Goal: Task Accomplishment & Management: Manage account settings

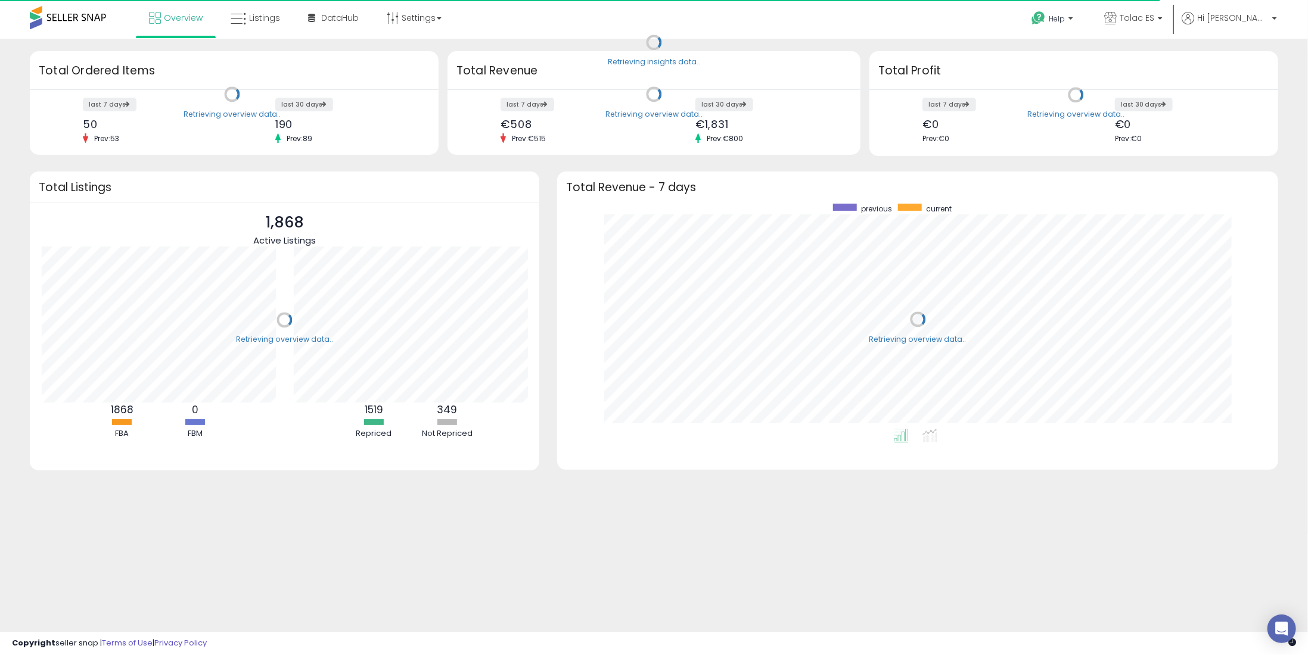
scroll to position [225, 696]
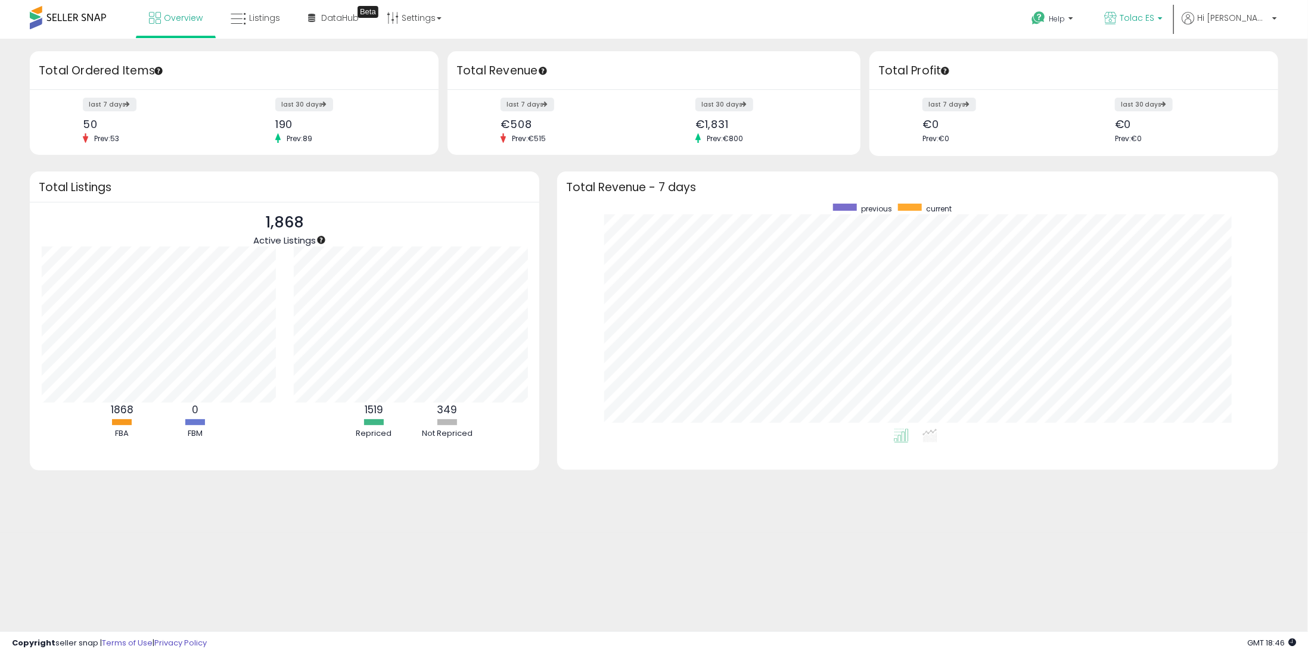
click at [1154, 21] on span "Tolac ES" at bounding box center [1136, 18] width 35 height 12
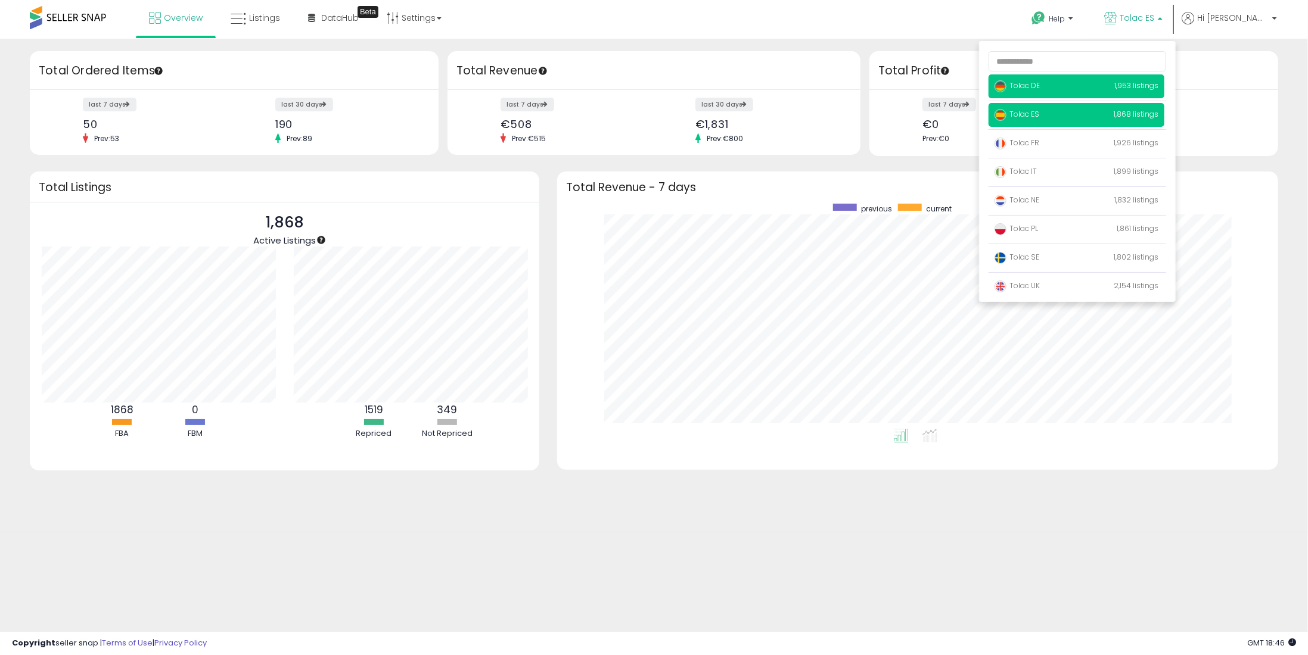
click at [1040, 85] on span "Tolac DE" at bounding box center [1016, 85] width 45 height 10
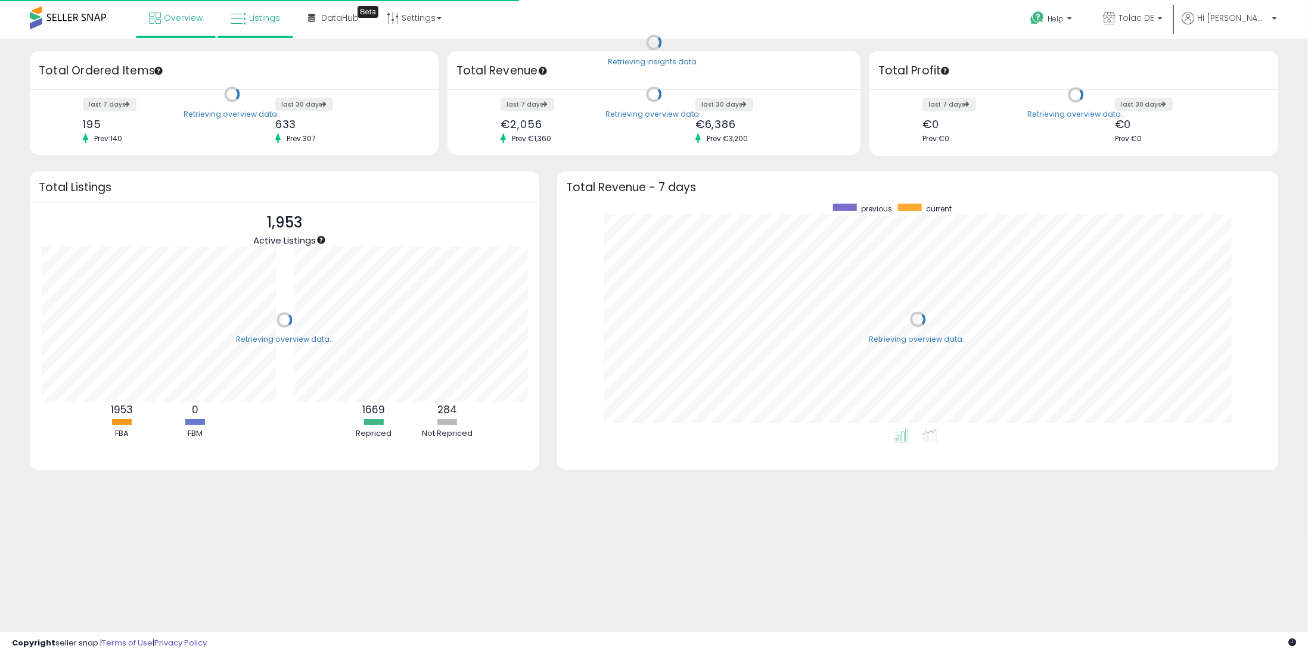
scroll to position [225, 696]
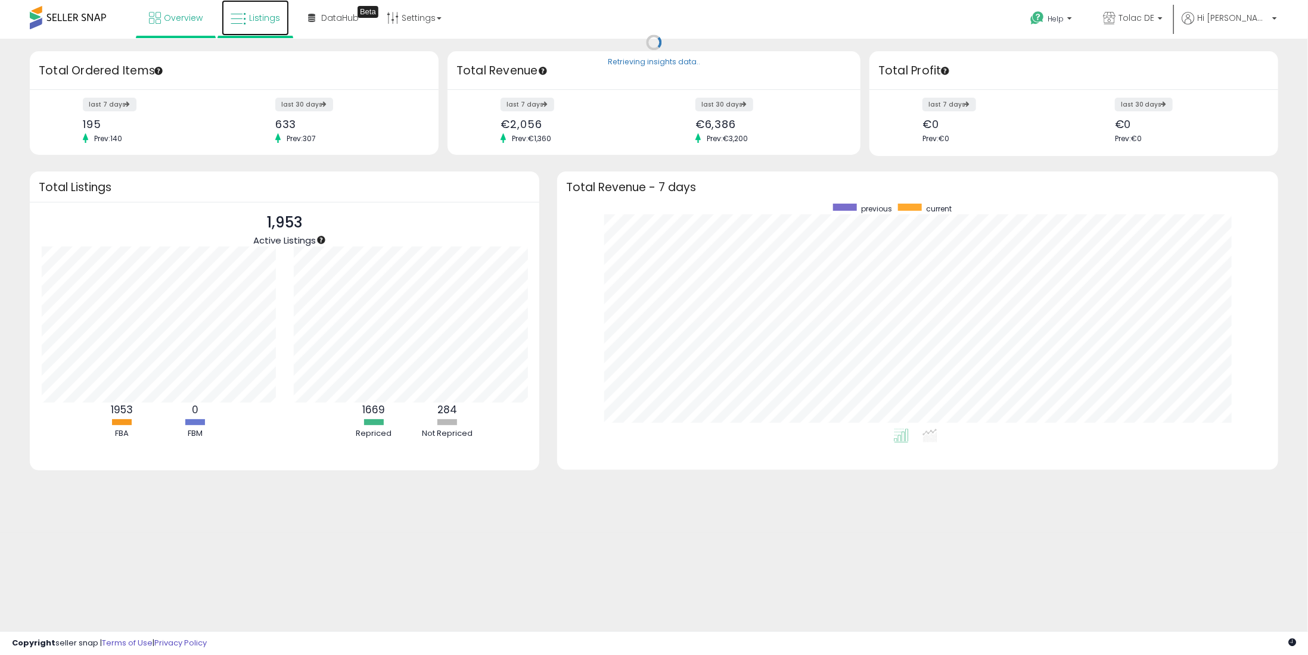
click at [253, 20] on span "Listings" at bounding box center [264, 18] width 31 height 12
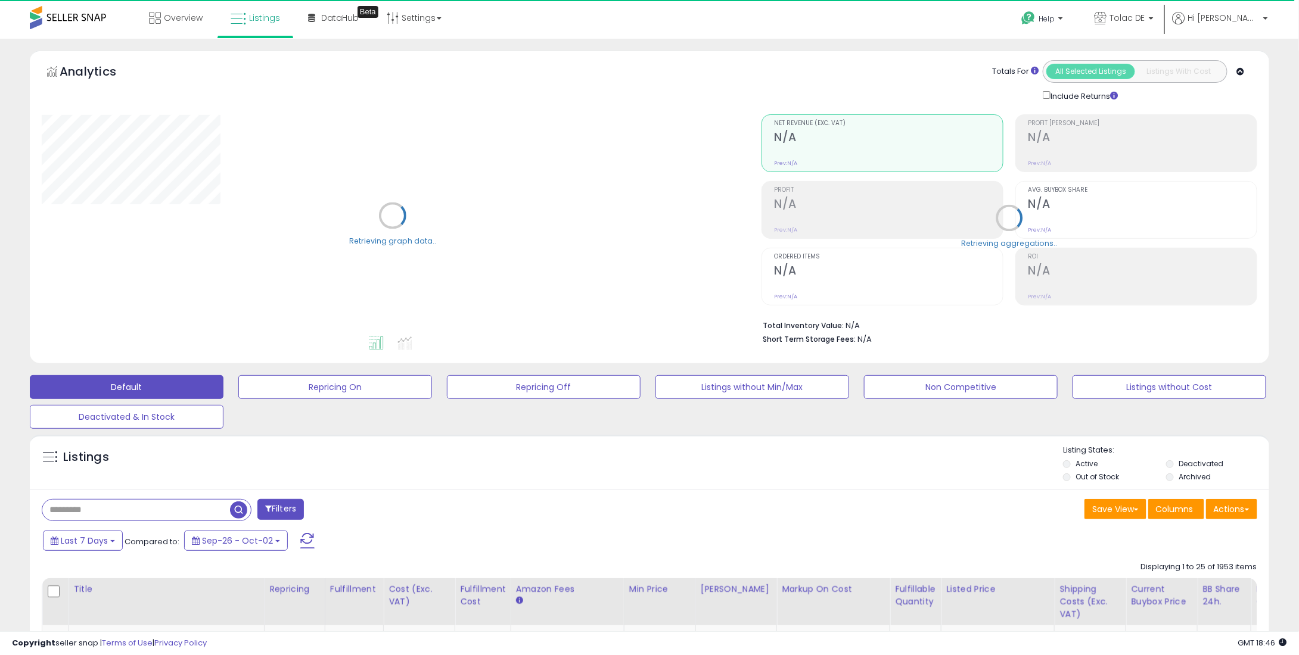
click at [83, 513] on input "text" at bounding box center [136, 510] width 188 height 21
paste input "**********"
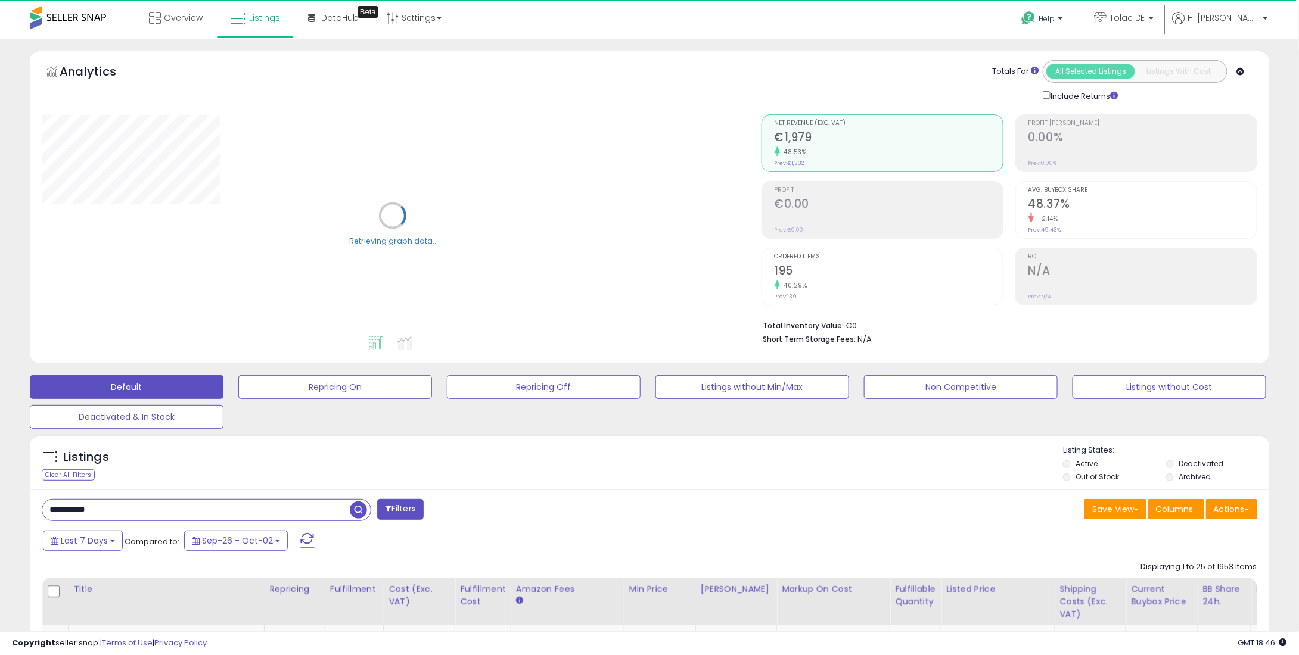
type input "**********"
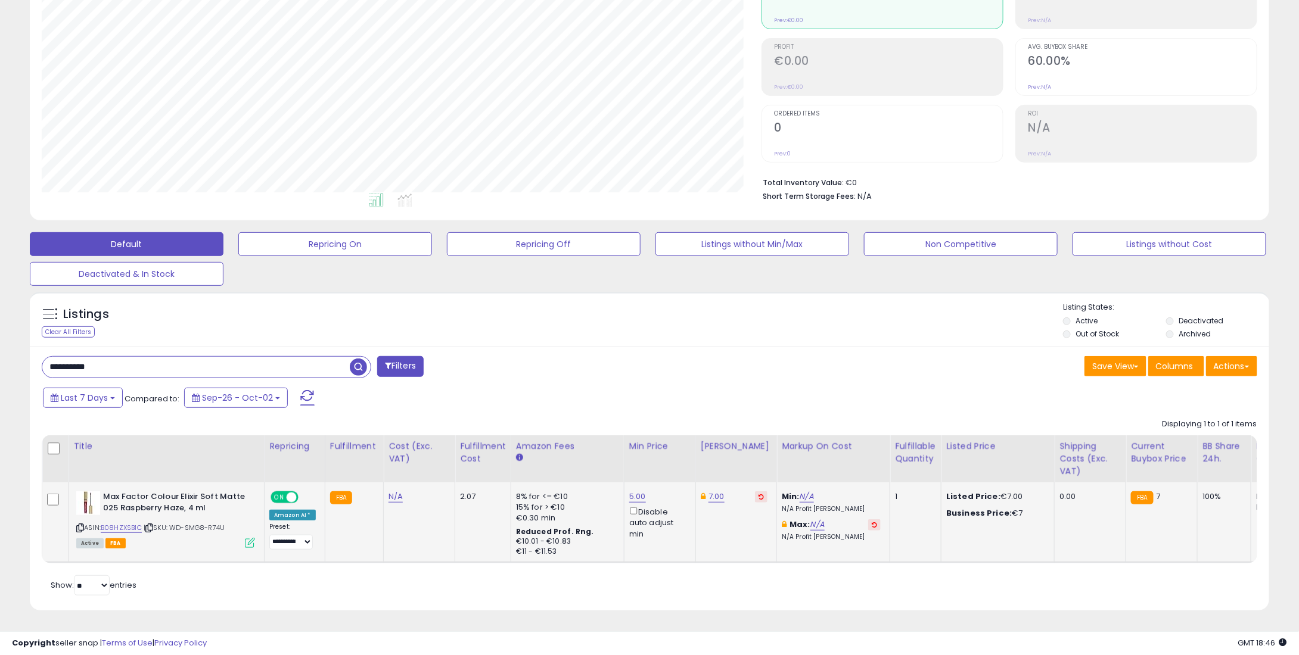
scroll to position [244, 719]
click at [733, 491] on div "7.00" at bounding box center [734, 496] width 67 height 11
click at [755, 491] on button at bounding box center [761, 496] width 13 height 11
click at [629, 491] on link "5.00" at bounding box center [637, 497] width 17 height 12
drag, startPoint x: 580, startPoint y: 448, endPoint x: 497, endPoint y: 449, distance: 82.8
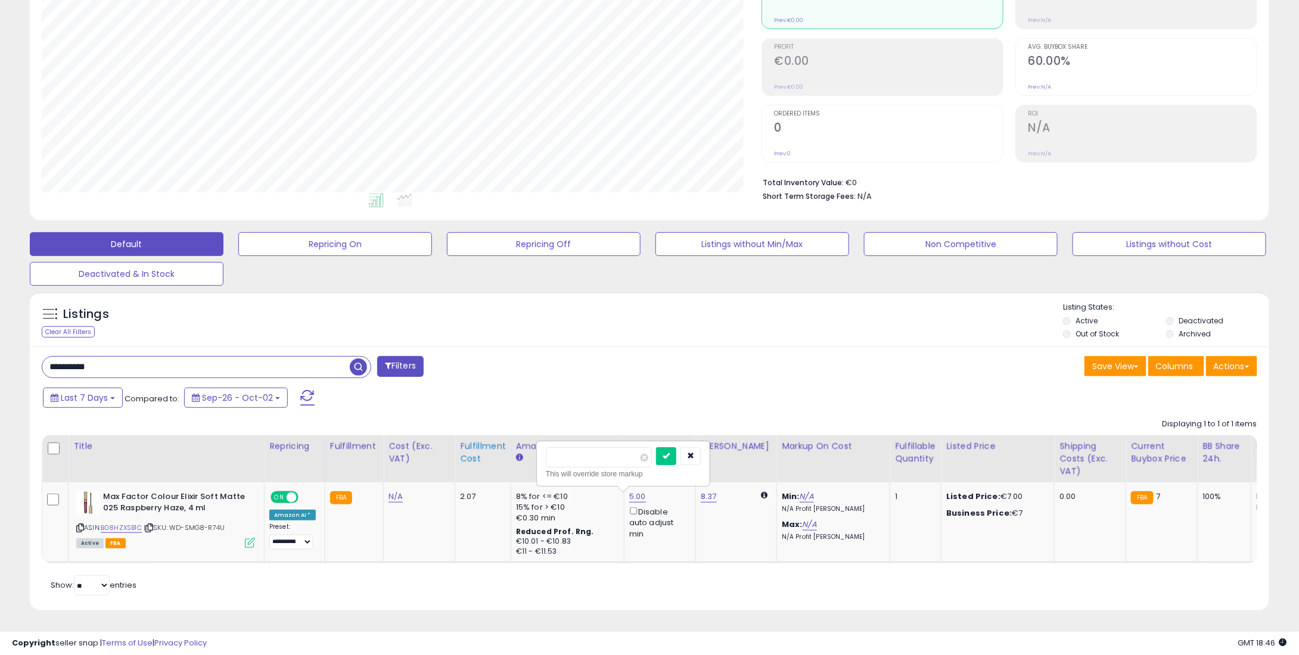
click at [465, 444] on table "Title Repricing" at bounding box center [988, 499] width 1893 height 128
type input "*"
click at [670, 452] on icon "submit" at bounding box center [665, 455] width 7 height 7
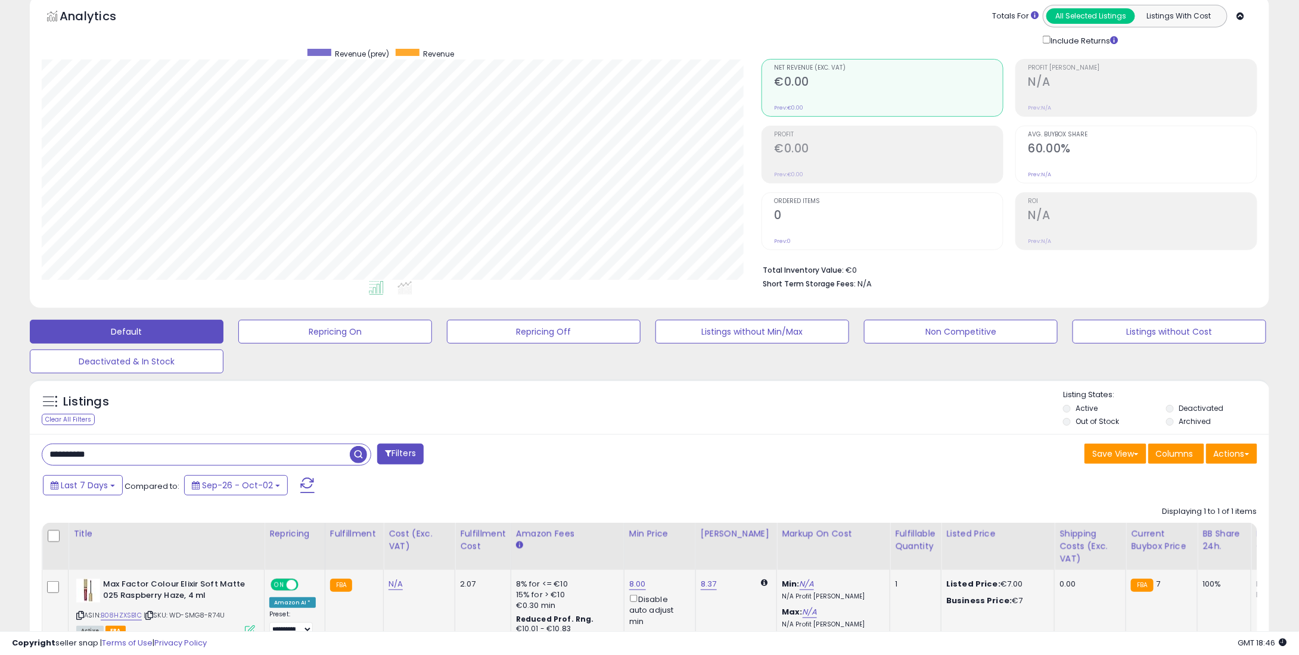
scroll to position [0, 0]
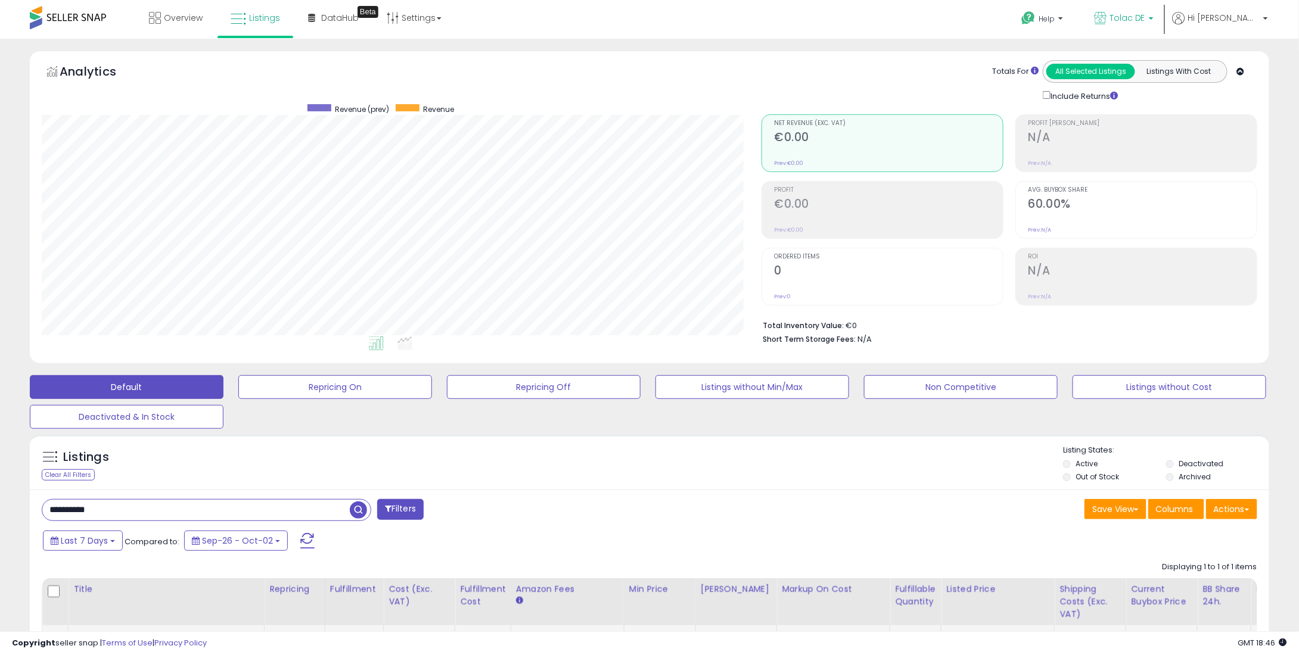
click at [1162, 7] on link "Tolac DE" at bounding box center [1123, 19] width 77 height 39
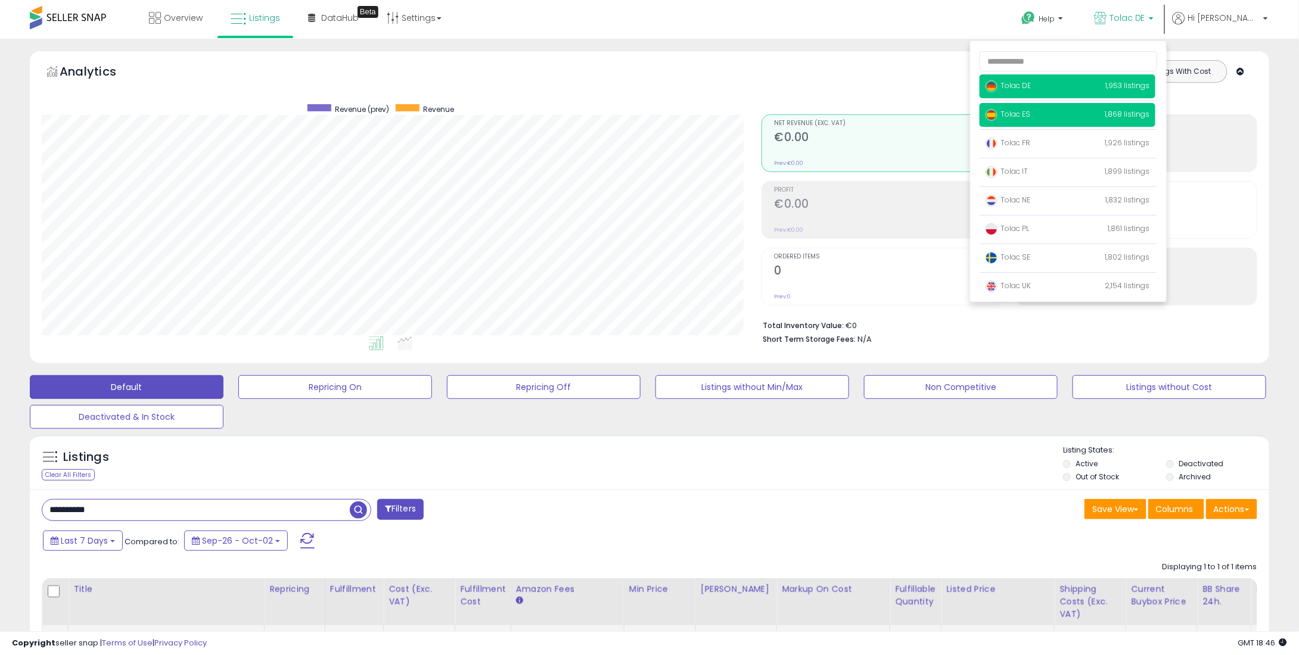
click at [1055, 120] on p "Tolac ES 1,868 listings" at bounding box center [1067, 115] width 176 height 24
click at [1030, 111] on span "Tolac ES" at bounding box center [1007, 114] width 45 height 10
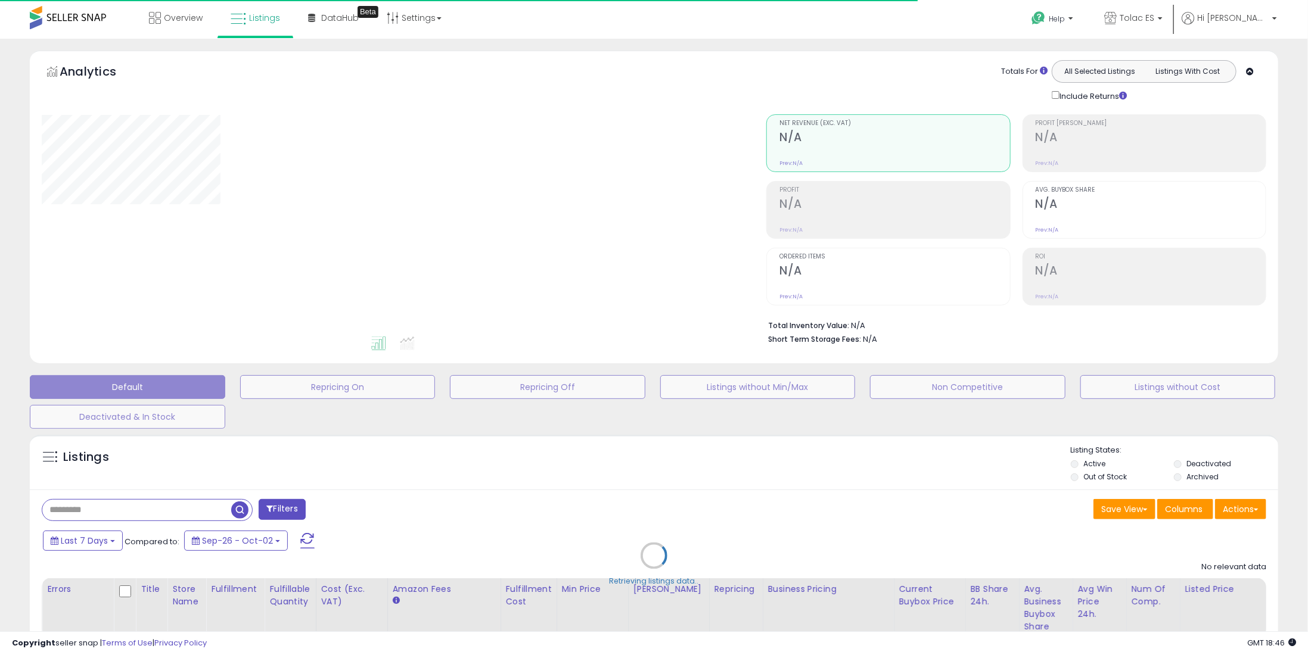
type input "**********"
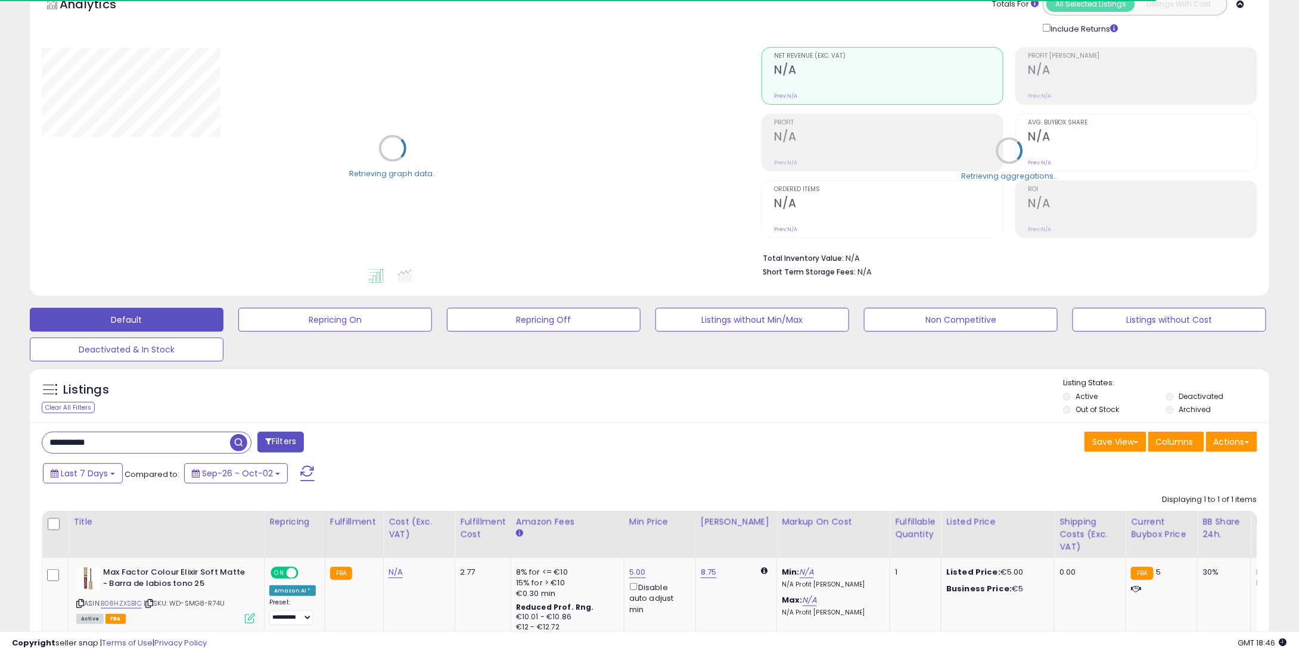
scroll to position [151, 0]
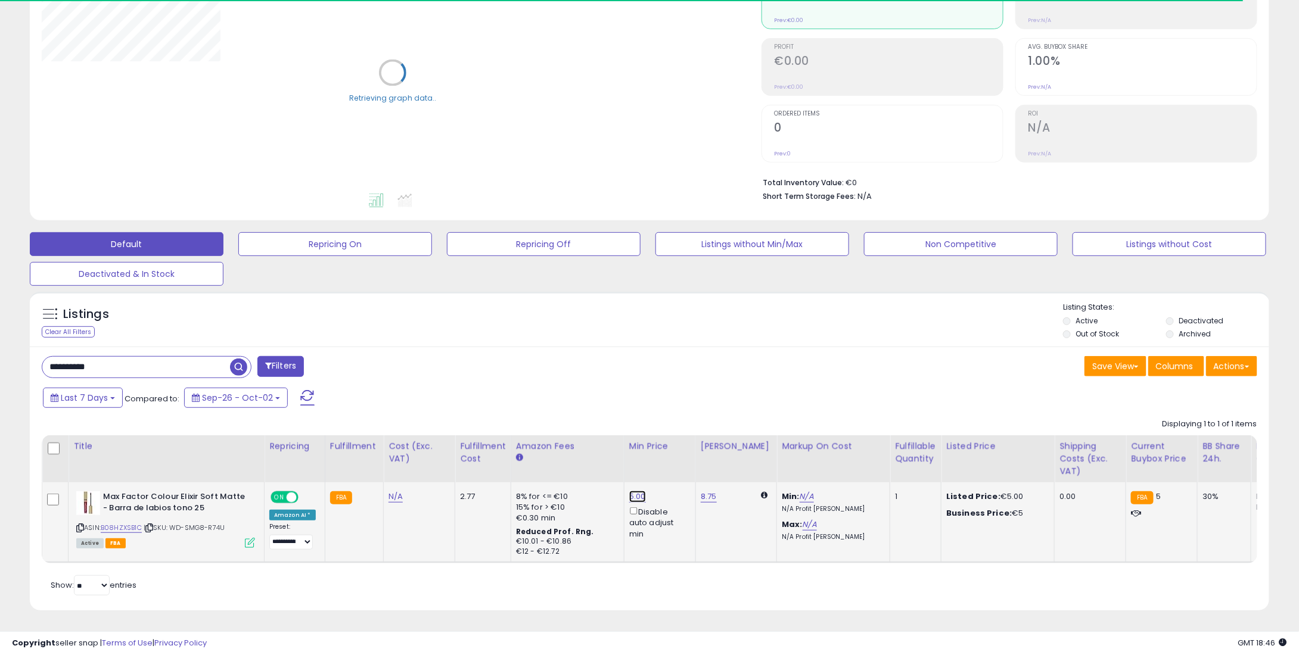
click at [629, 491] on link "5.00" at bounding box center [637, 497] width 17 height 12
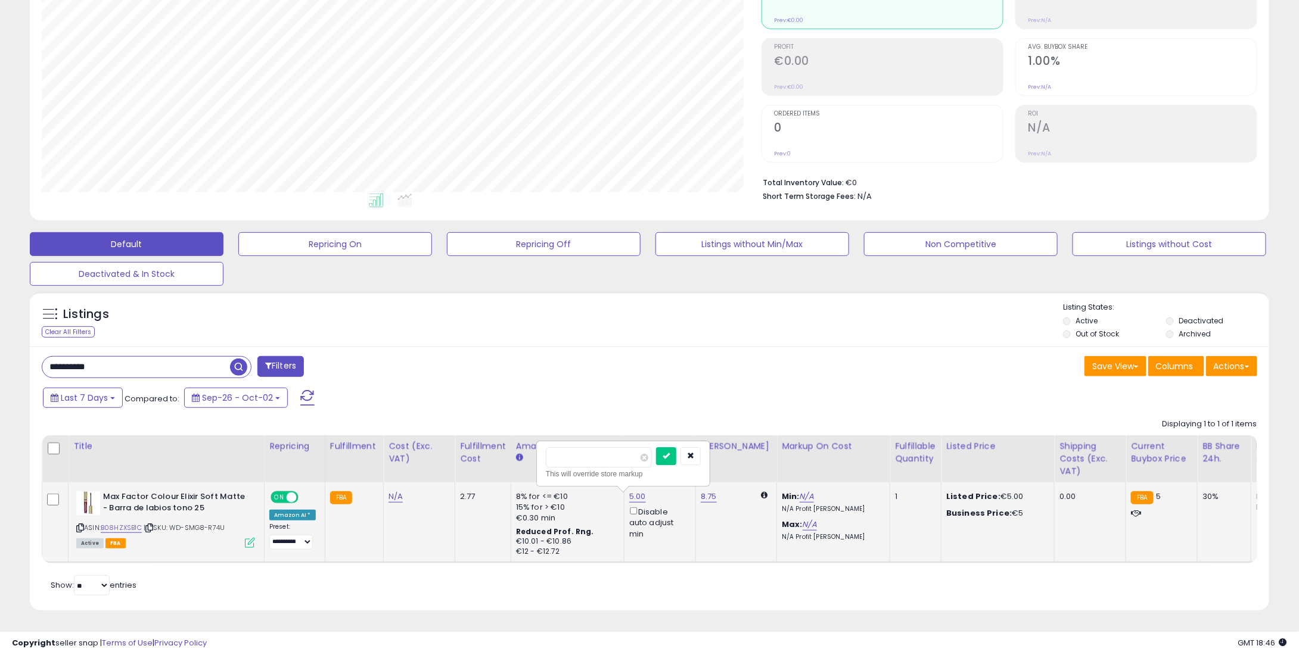
scroll to position [244, 719]
drag, startPoint x: 584, startPoint y: 446, endPoint x: 480, endPoint y: 437, distance: 105.2
click at [478, 437] on table "Title Repricing" at bounding box center [988, 499] width 1893 height 128
type input "*"
click at [676, 447] on button "submit" at bounding box center [666, 456] width 20 height 18
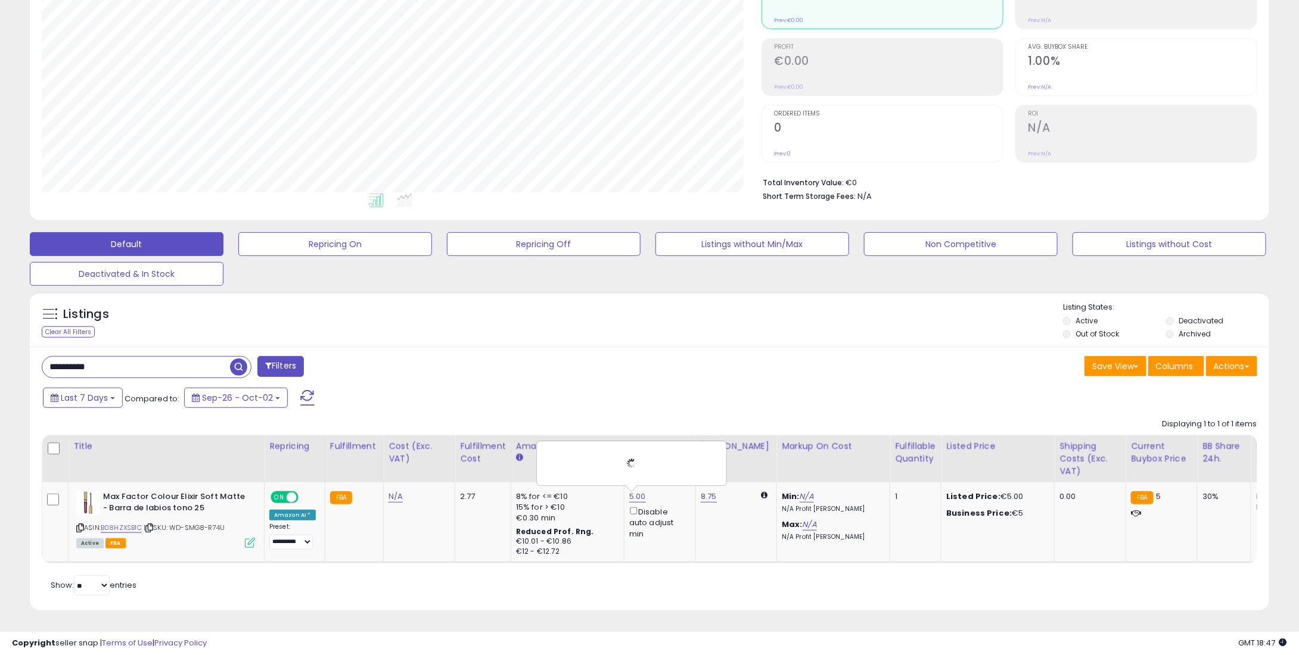
scroll to position [0, 0]
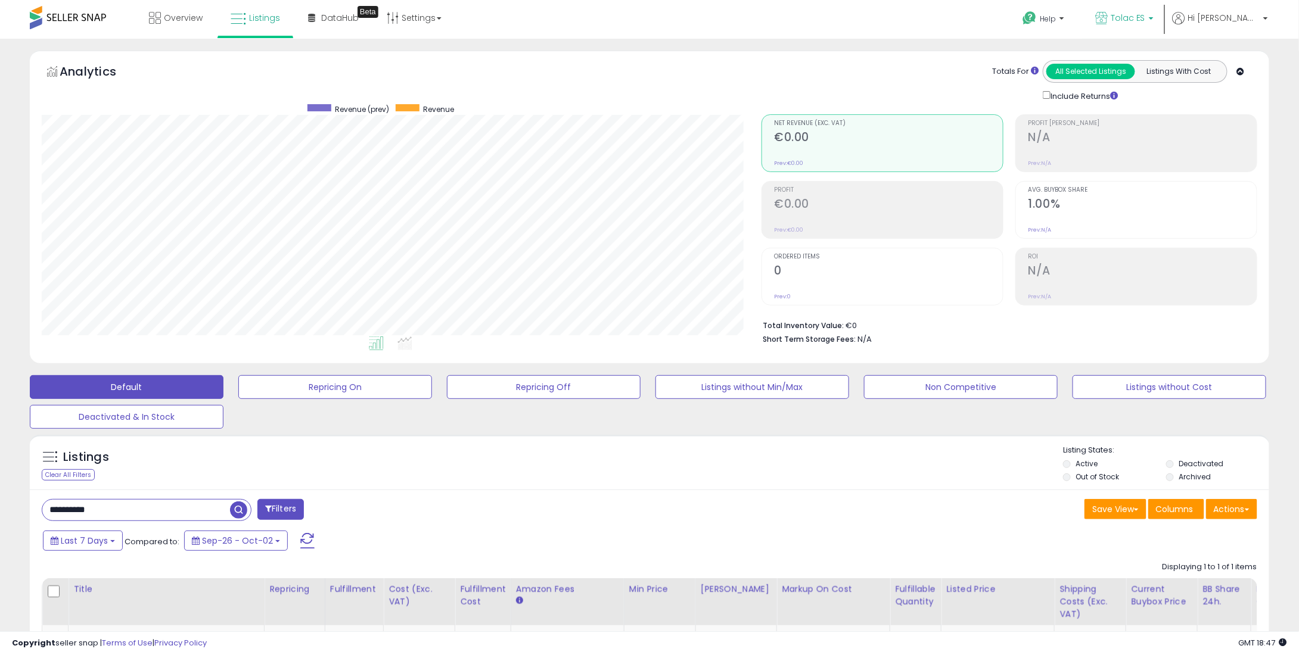
click at [1162, 5] on link "Tolac ES" at bounding box center [1124, 19] width 76 height 39
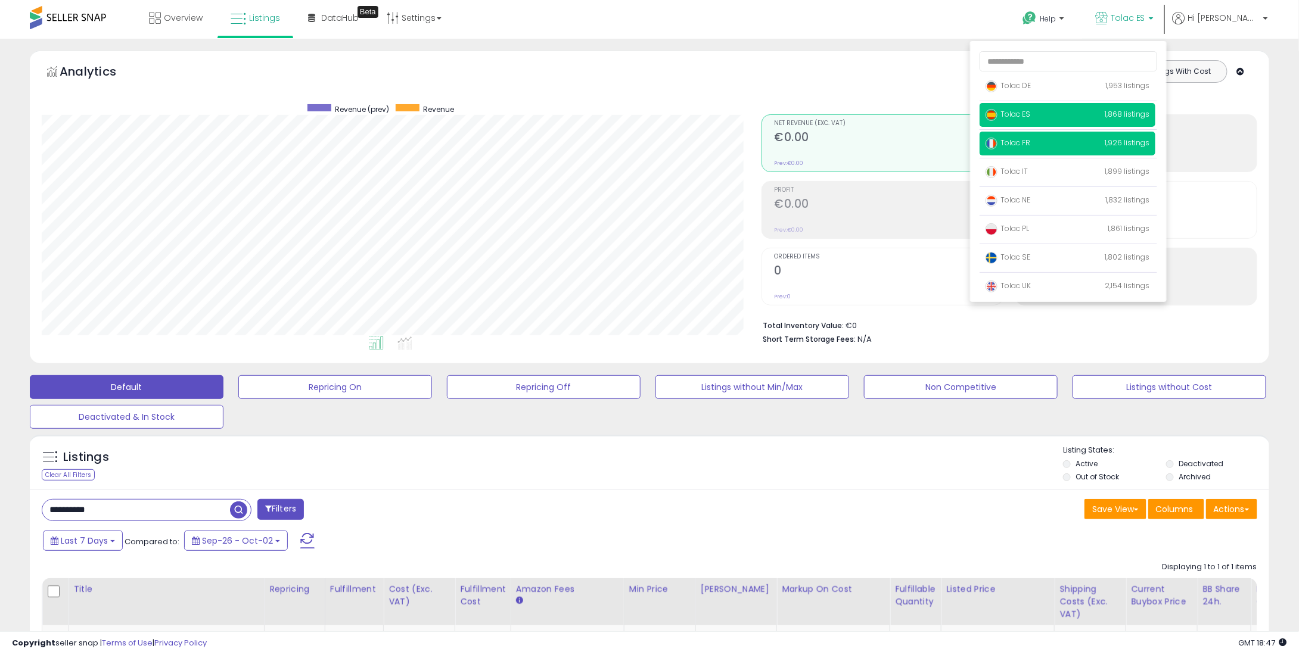
click at [1030, 145] on span "Tolac FR" at bounding box center [1007, 143] width 45 height 10
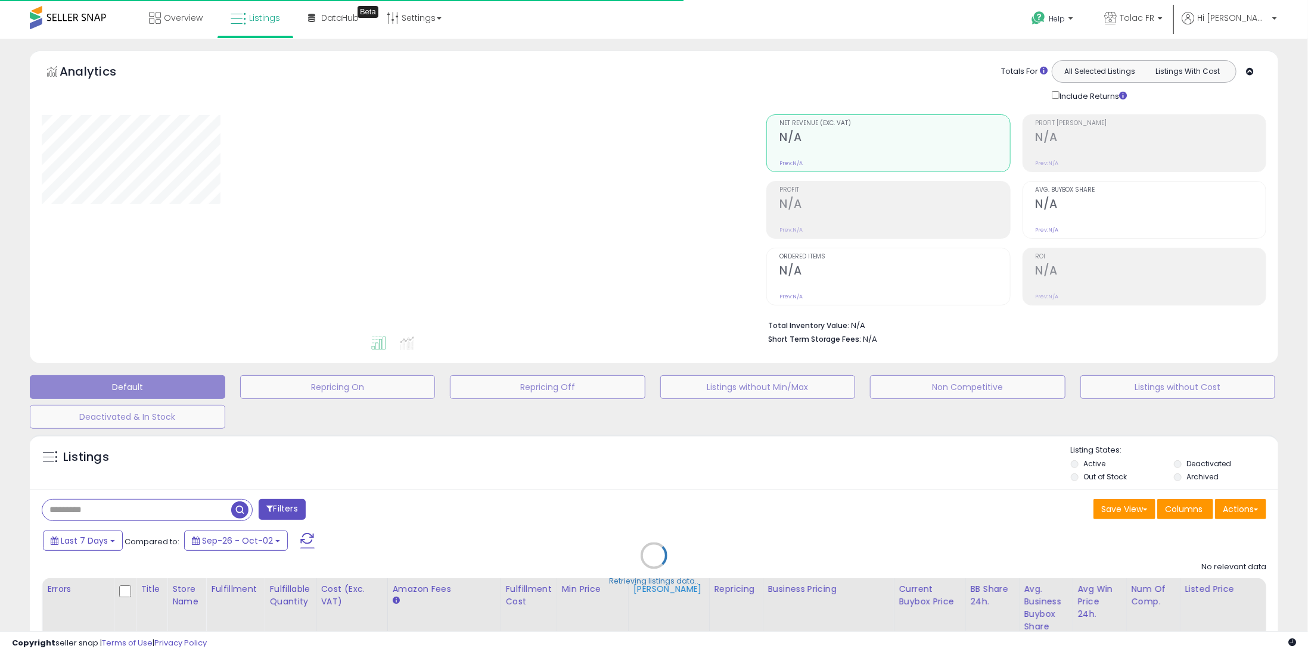
type input "**********"
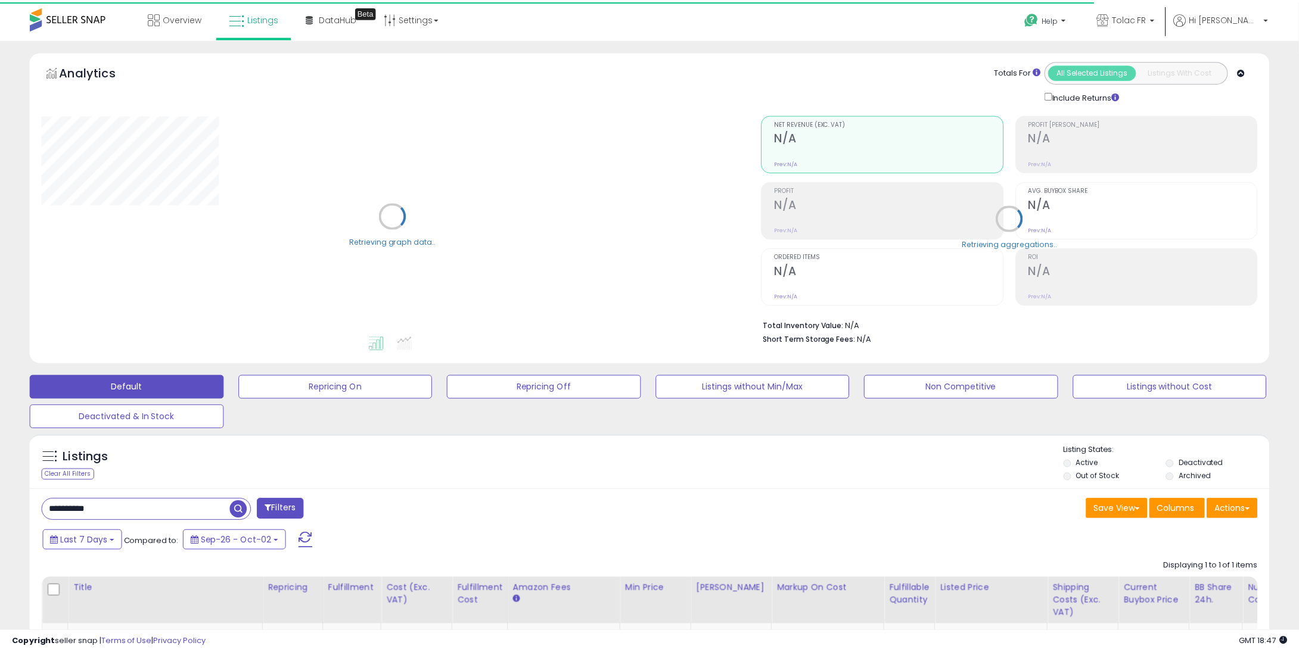
scroll to position [151, 0]
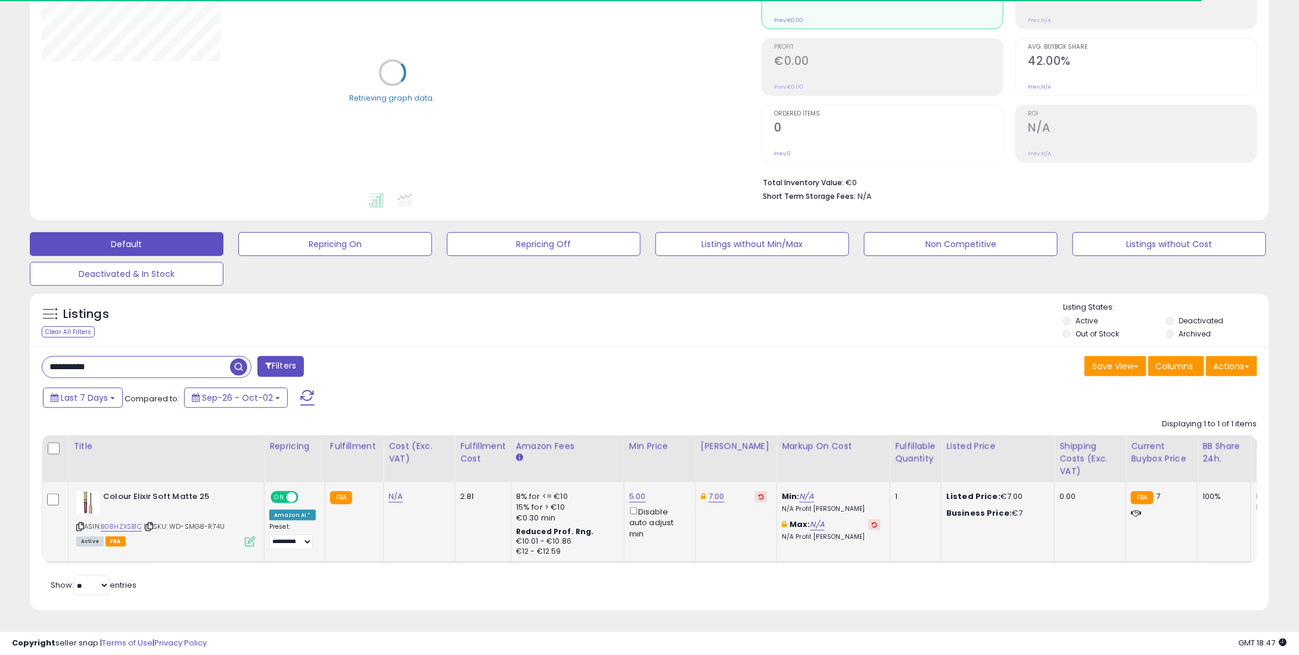
click at [746, 483] on td "7.00" at bounding box center [735, 523] width 81 height 80
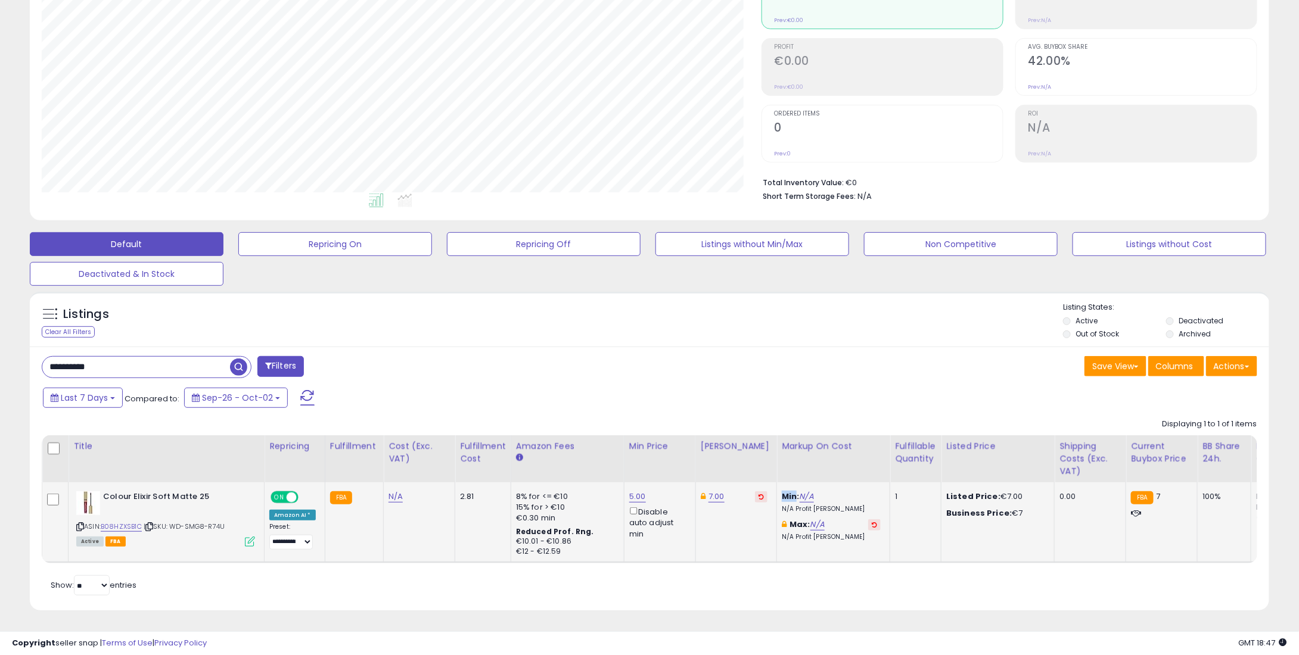
scroll to position [244, 719]
click at [745, 483] on td "7.00" at bounding box center [735, 523] width 81 height 80
click at [755, 491] on button at bounding box center [761, 496] width 13 height 11
click at [637, 491] on link "5.00" at bounding box center [637, 497] width 17 height 12
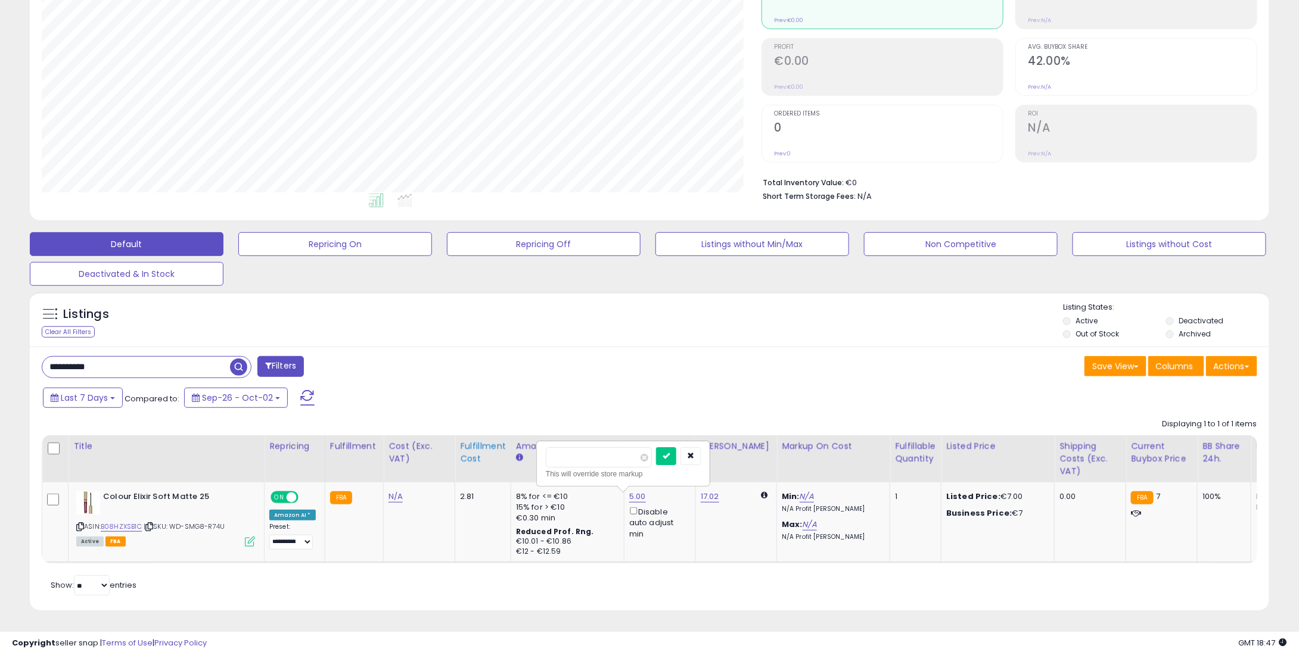
drag, startPoint x: 589, startPoint y: 452, endPoint x: 487, endPoint y: 457, distance: 102.0
click at [480, 458] on table "Title Repricing" at bounding box center [988, 499] width 1893 height 128
type input "*"
click at [684, 442] on div "* This will override store markup" at bounding box center [623, 463] width 172 height 43
click at [672, 447] on div "*" at bounding box center [623, 457] width 155 height 21
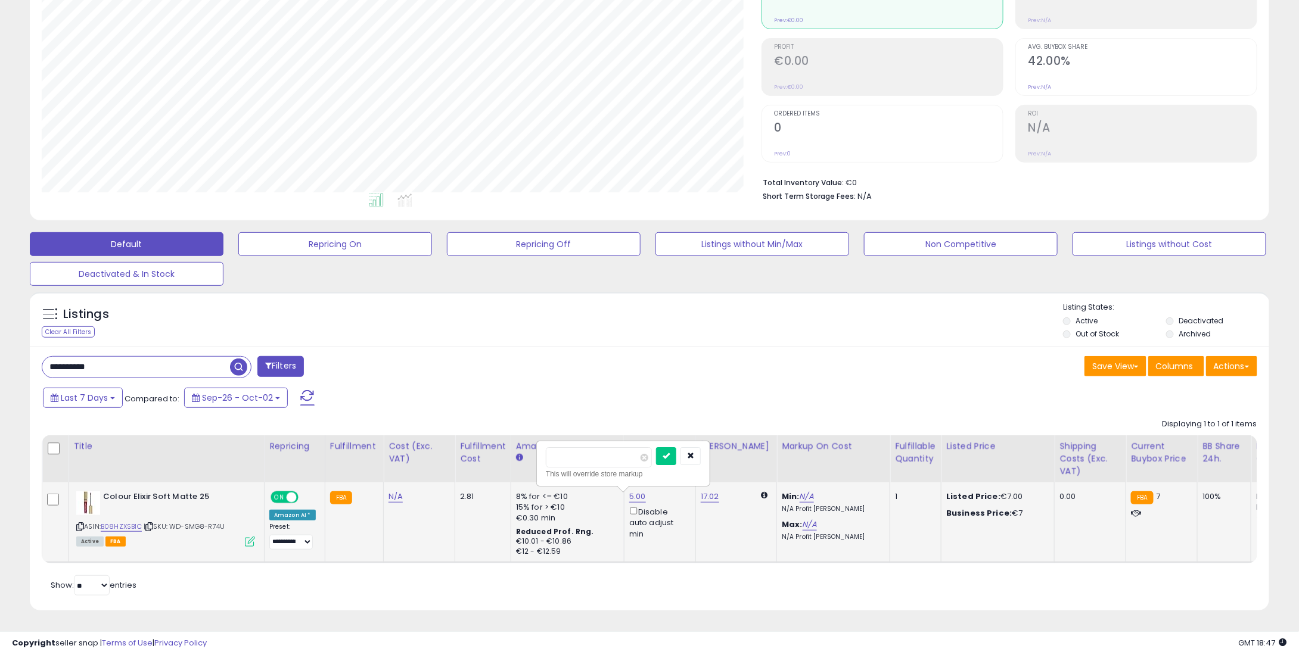
click at [672, 447] on div "*" at bounding box center [623, 457] width 155 height 21
click at [676, 447] on button "submit" at bounding box center [666, 456] width 20 height 18
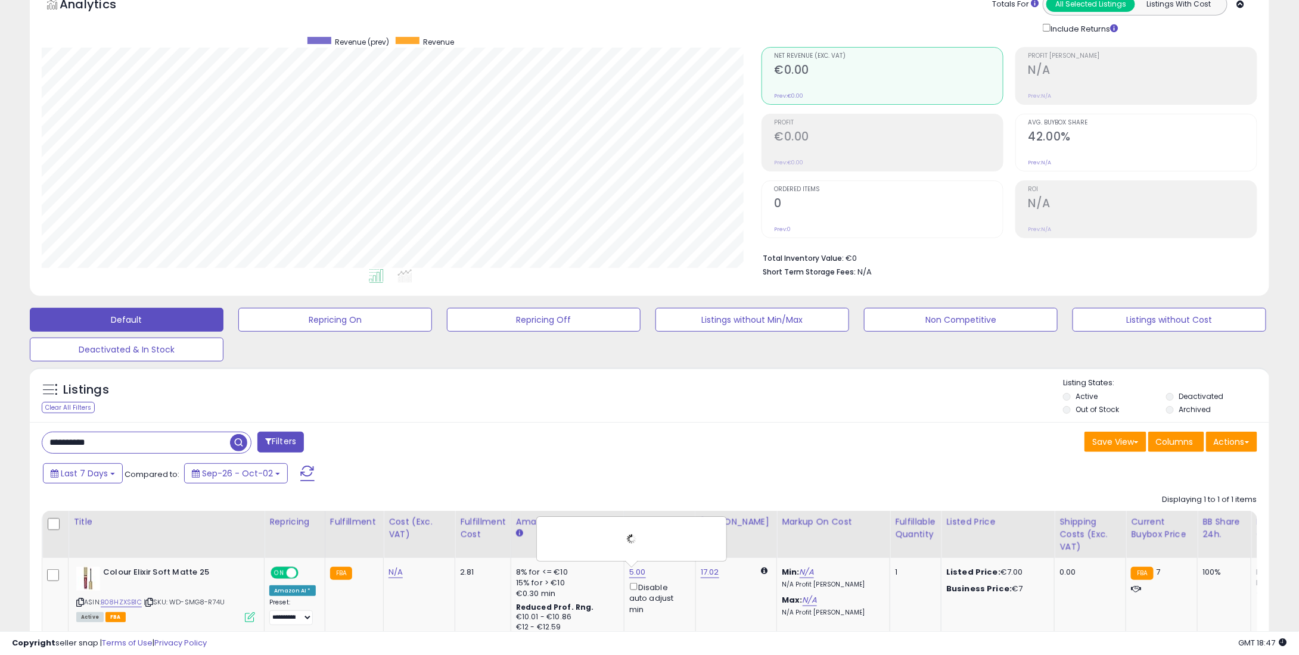
scroll to position [0, 0]
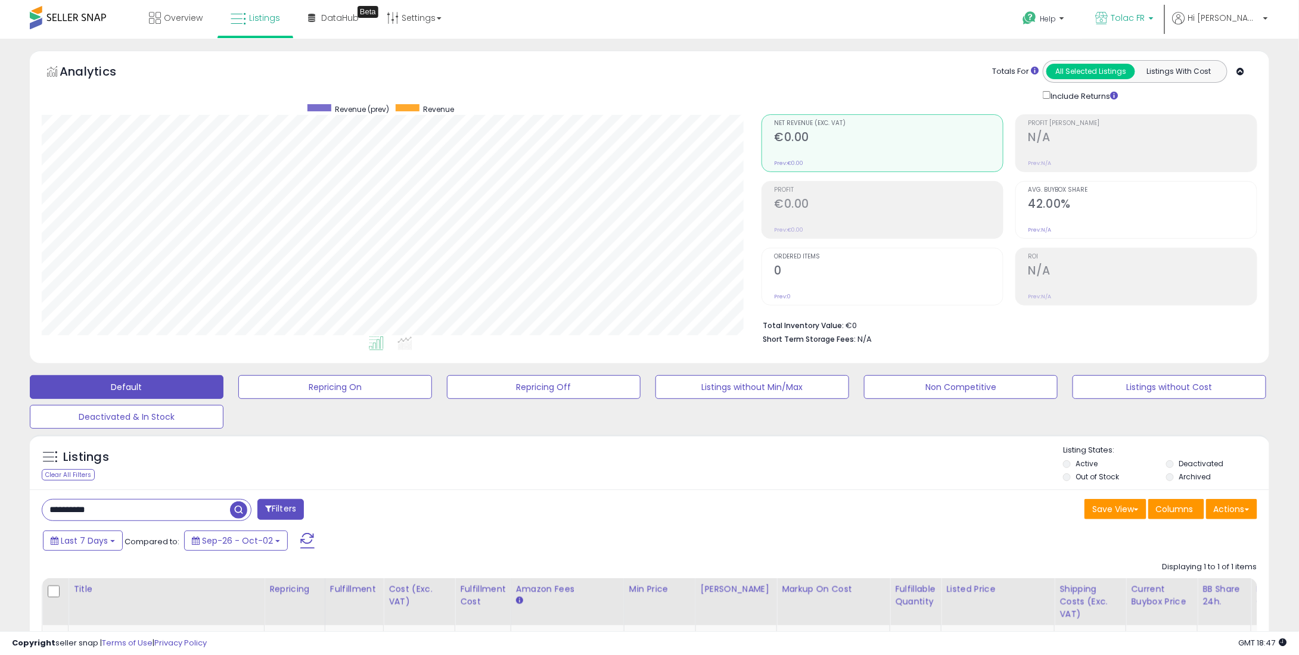
click at [1145, 14] on span "Tolac FR" at bounding box center [1127, 18] width 35 height 12
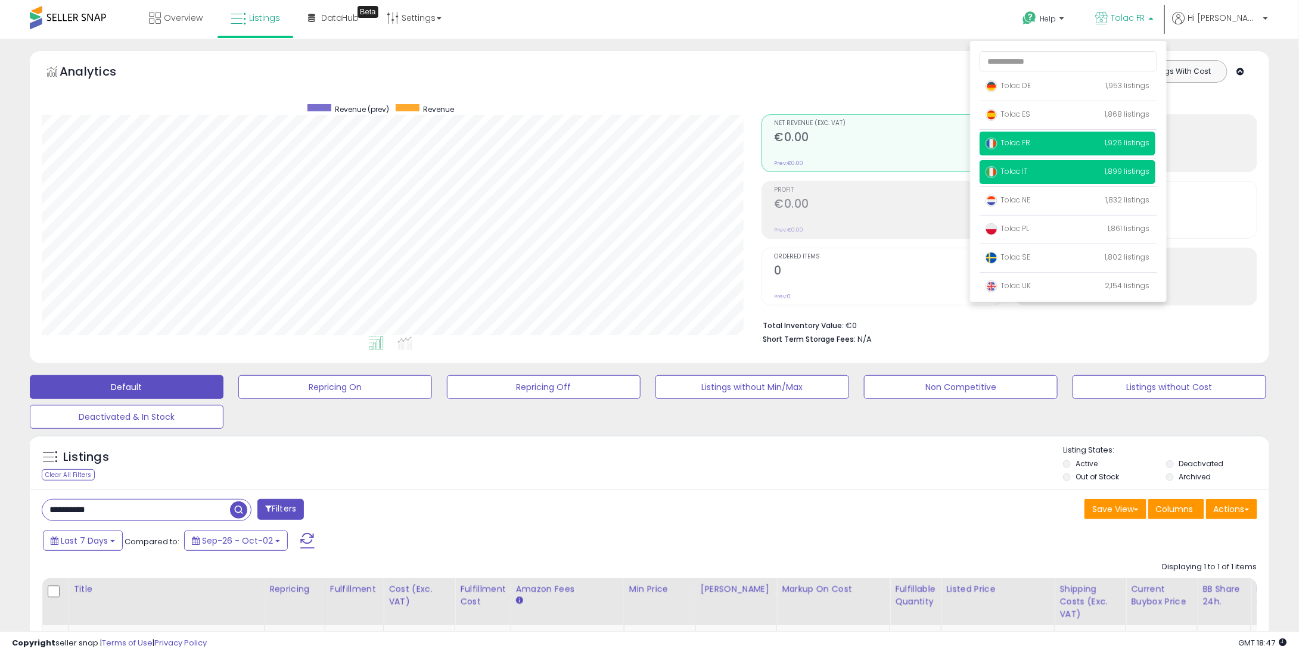
click at [1028, 170] on span "Tolac IT" at bounding box center [1006, 171] width 42 height 10
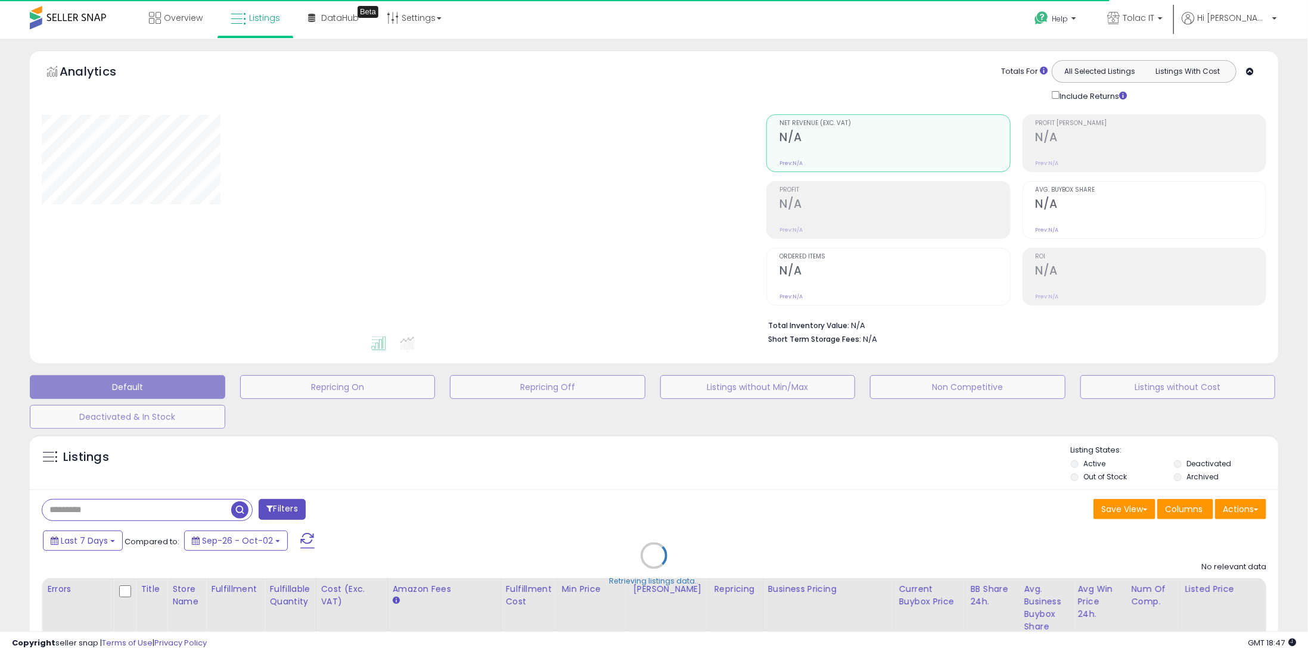
type input "**********"
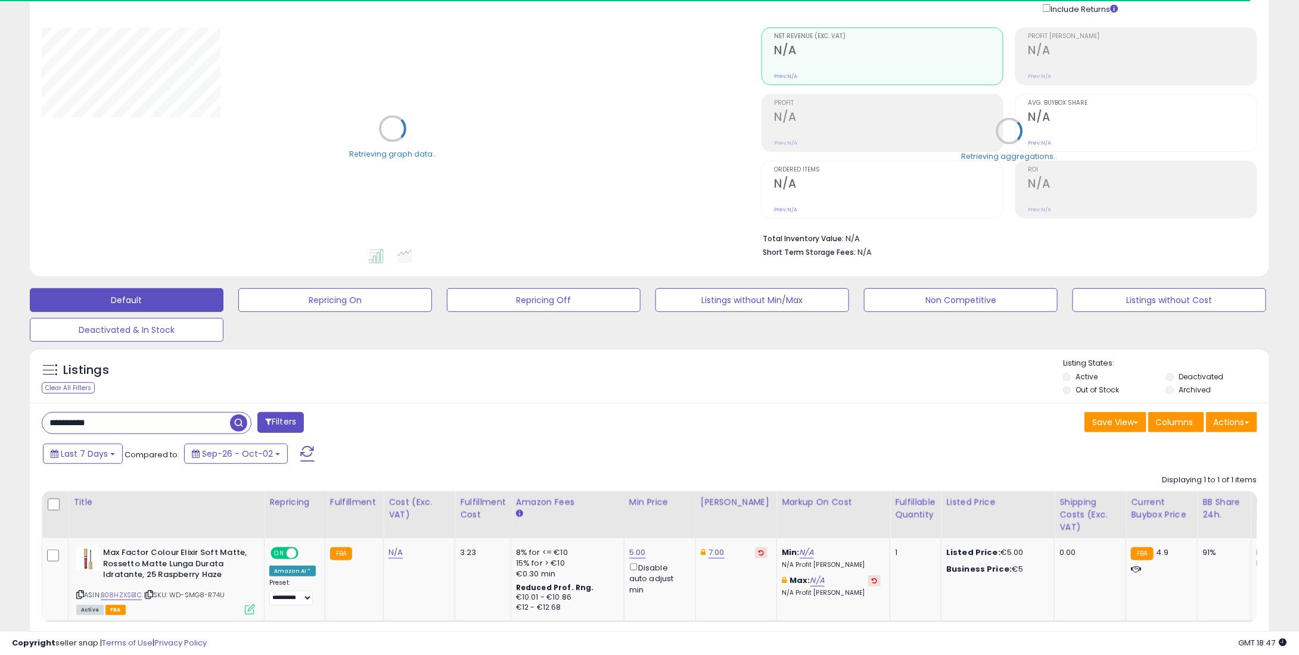
scroll to position [154, 0]
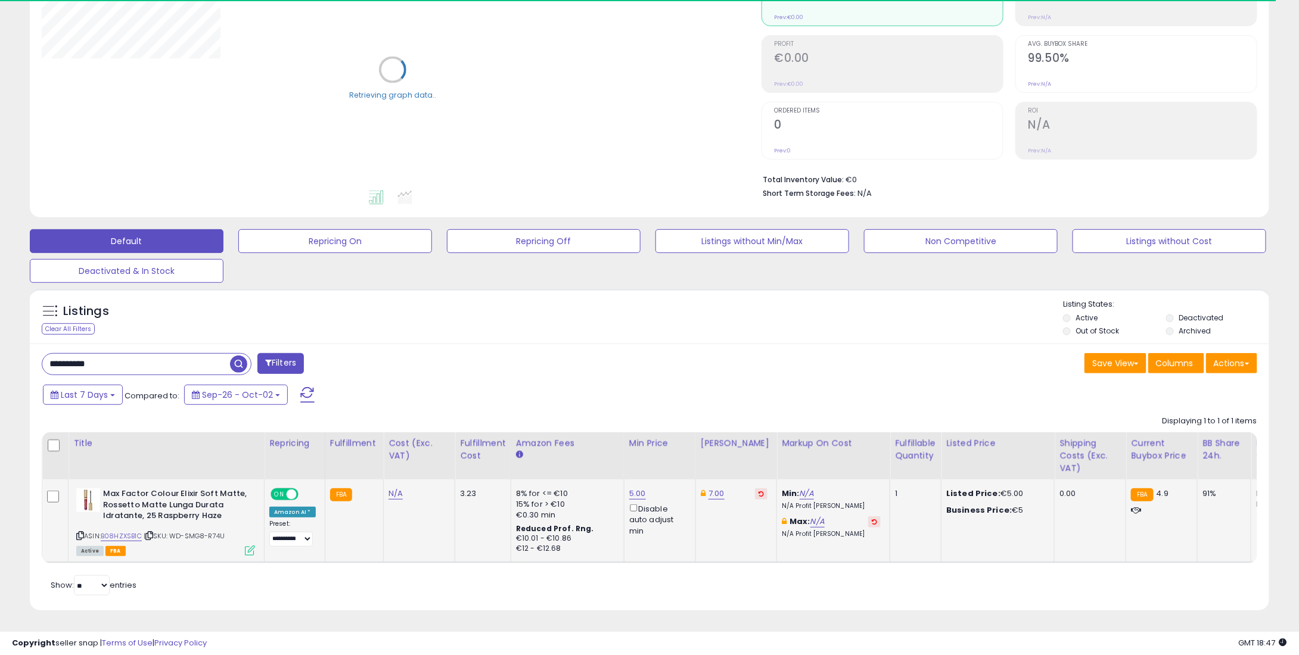
click at [755, 488] on button at bounding box center [761, 493] width 13 height 11
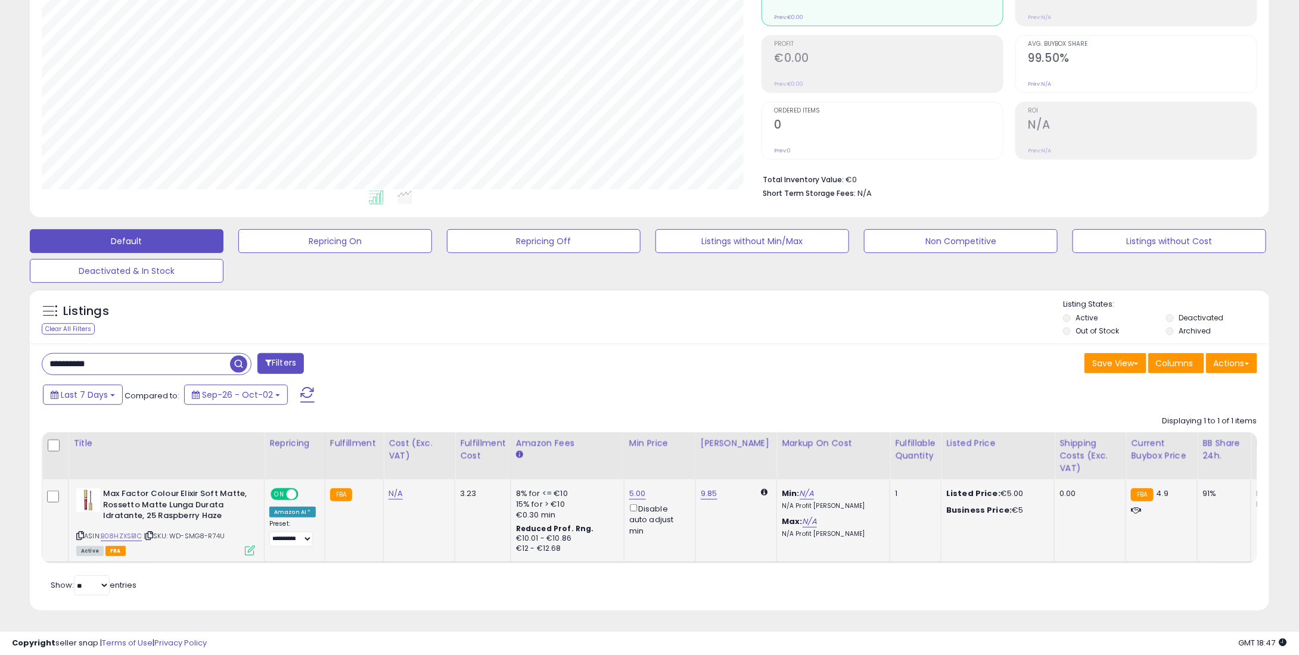
scroll to position [244, 719]
click at [630, 488] on link "5.00" at bounding box center [637, 494] width 17 height 12
drag, startPoint x: 543, startPoint y: 444, endPoint x: 593, endPoint y: 438, distance: 51.1
click at [533, 445] on table "Title Repricing" at bounding box center [988, 497] width 1893 height 131
type input "*"
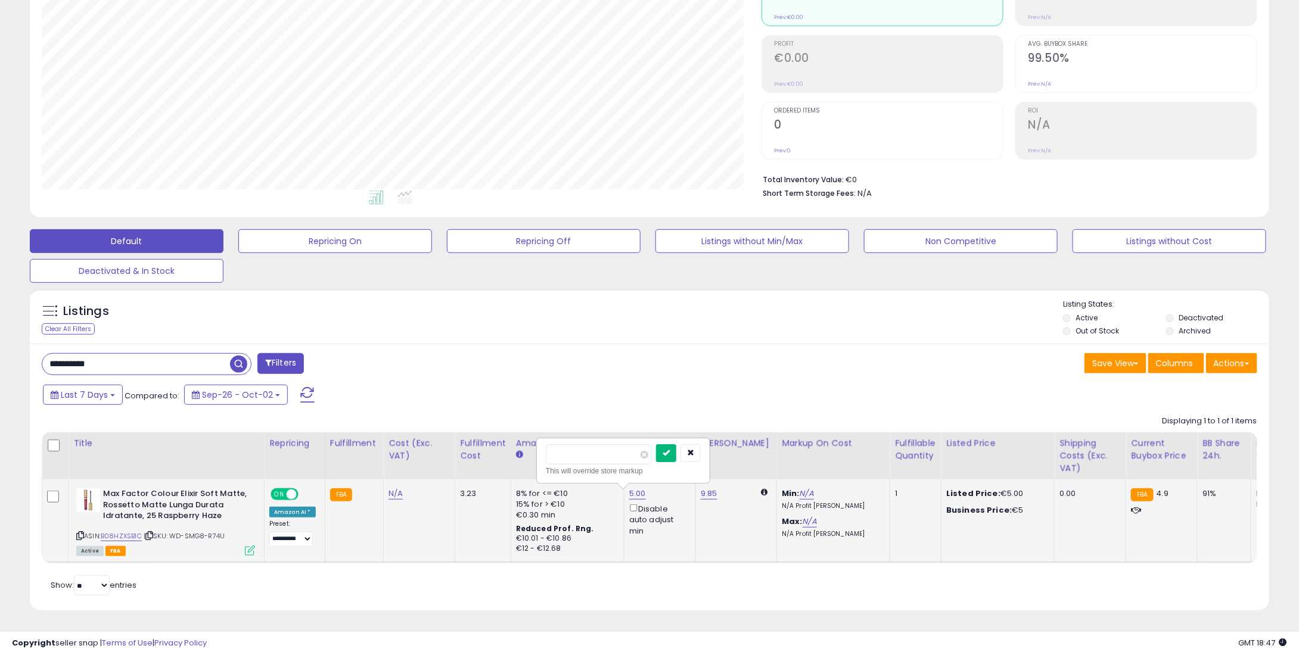
click at [676, 451] on button "submit" at bounding box center [666, 453] width 20 height 18
click at [650, 344] on div "**********" at bounding box center [649, 477] width 1239 height 267
